Goal: Transaction & Acquisition: Register for event/course

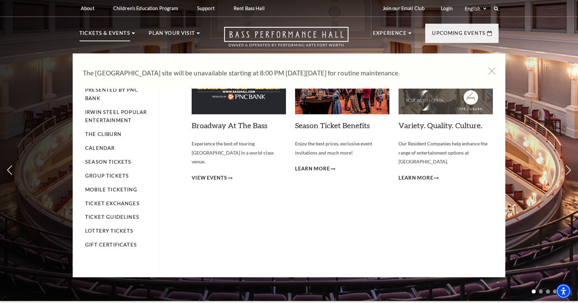
click at [106, 42] on li "Tickets & Events Now On Sale Broadway At The Bass presented by PNC Bank [PERSON…" at bounding box center [106, 41] width 55 height 24
click at [106, 33] on p "Tickets & Events" at bounding box center [104, 35] width 51 height 12
click at [114, 38] on p "Tickets & Events" at bounding box center [104, 35] width 51 height 12
click at [102, 31] on p "Tickets & Events" at bounding box center [104, 35] width 51 height 12
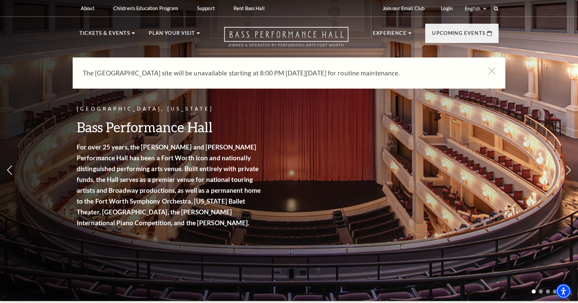
click at [261, 39] on icon "Open this option" at bounding box center [286, 37] width 124 height 20
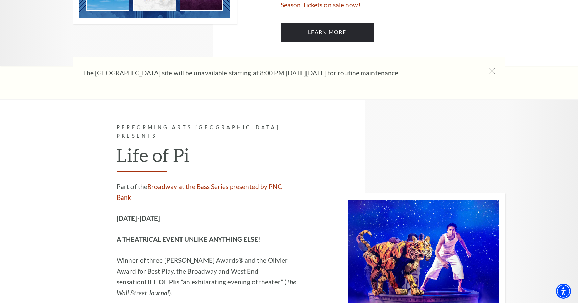
scroll to position [557, 0]
